Goal: Find specific page/section: Find specific page/section

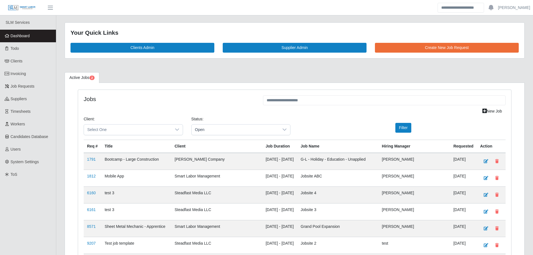
click at [45, 32] on link "Dashboard" at bounding box center [28, 36] width 56 height 13
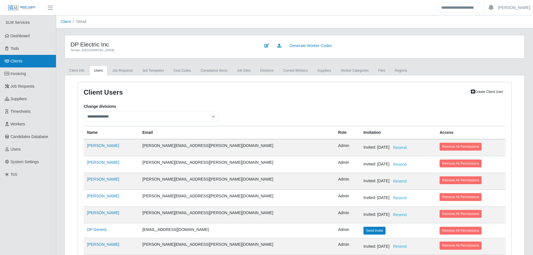
click at [29, 59] on link "Clients" at bounding box center [28, 61] width 56 height 13
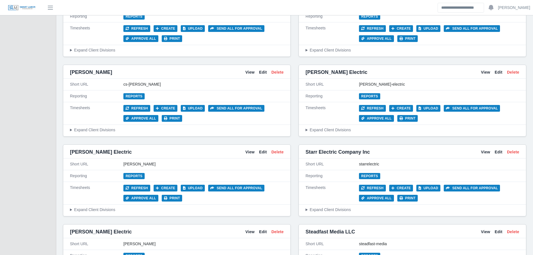
scroll to position [1232, 0]
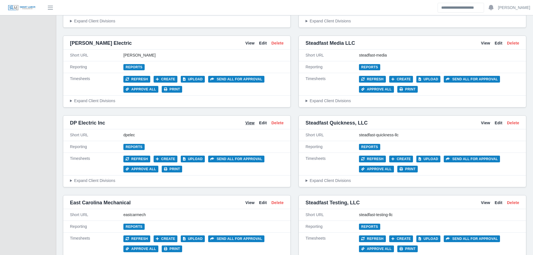
click at [251, 121] on link "View" at bounding box center [250, 123] width 9 height 6
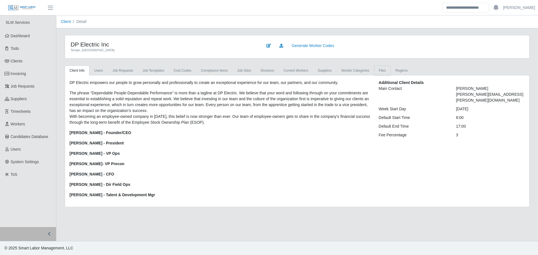
click at [374, 69] on link "Files" at bounding box center [382, 71] width 17 height 10
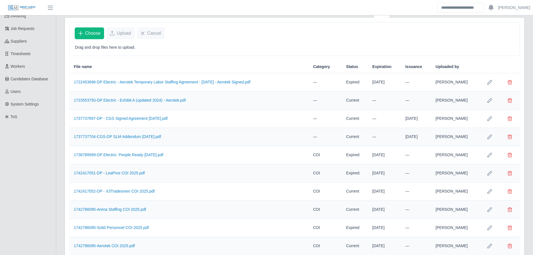
scroll to position [423, 0]
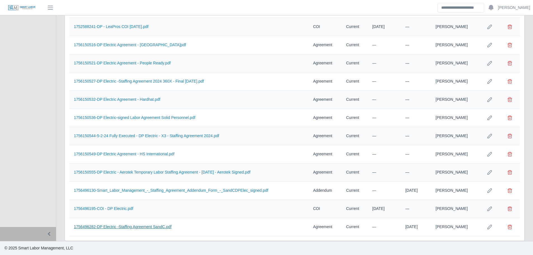
click at [151, 228] on link "1756496282-DP Electric -Staffing Agreement SandC.pdf" at bounding box center [123, 227] width 98 height 4
